Goal: Check status: Check status

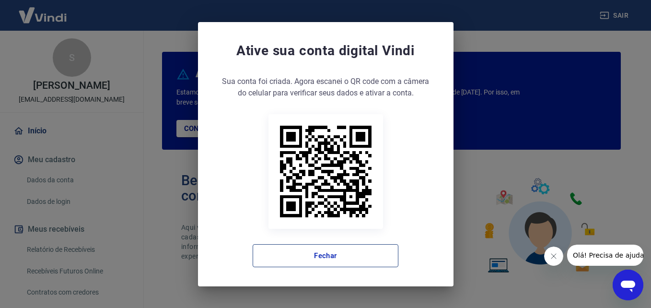
click at [304, 257] on button "Fechar" at bounding box center [326, 255] width 146 height 23
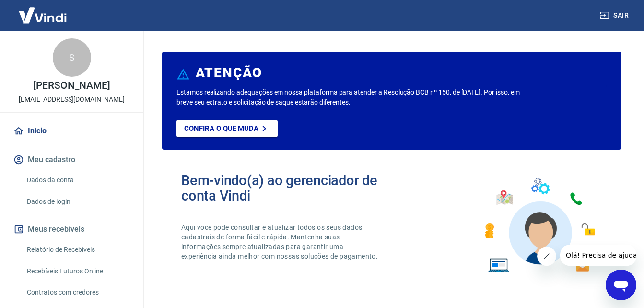
drag, startPoint x: 64, startPoint y: 263, endPoint x: 78, endPoint y: 262, distance: 13.5
click at [64, 259] on link "Relatório de Recebíveis" at bounding box center [77, 250] width 109 height 20
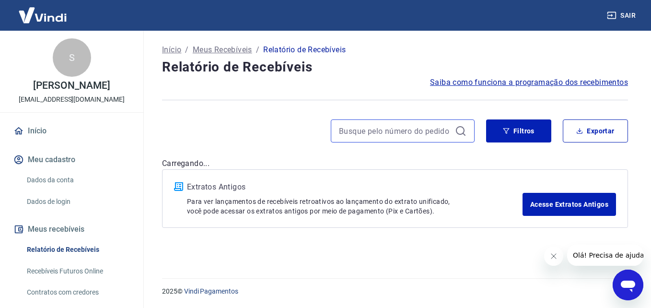
click at [401, 127] on input at bounding box center [395, 131] width 112 height 14
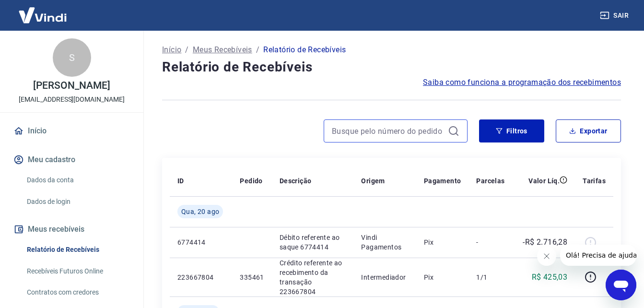
paste input "333803"
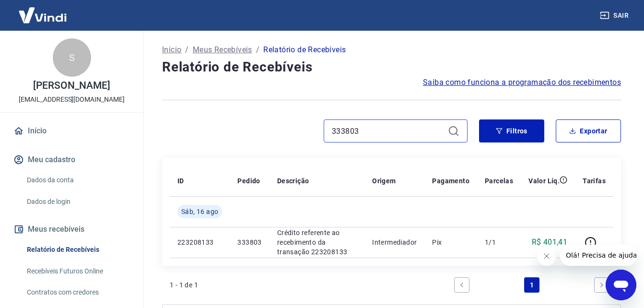
drag, startPoint x: 368, startPoint y: 132, endPoint x: 295, endPoint y: 138, distance: 73.6
click at [295, 138] on div "333803" at bounding box center [314, 130] width 305 height 23
type input "334900"
